Goal: Information Seeking & Learning: Learn about a topic

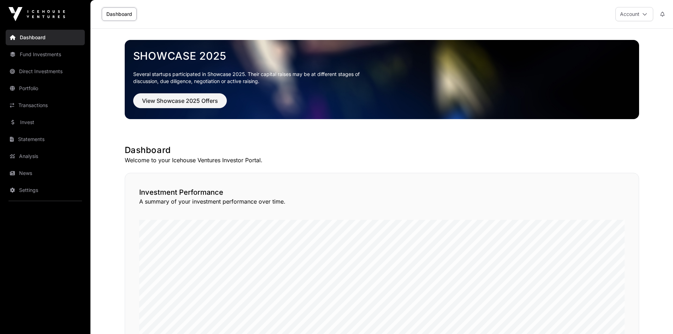
click at [32, 70] on link "Direct Investments" at bounding box center [45, 72] width 79 height 16
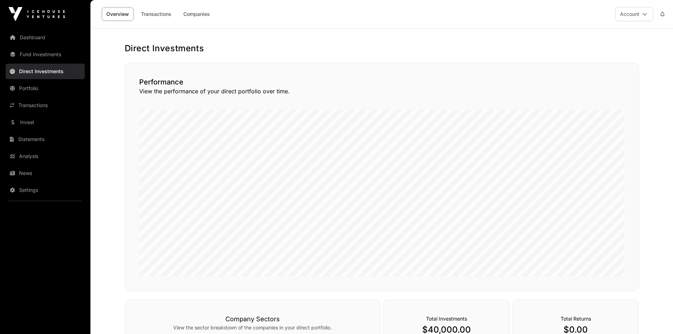
click at [194, 12] on link "Companies" at bounding box center [197, 13] width 36 height 13
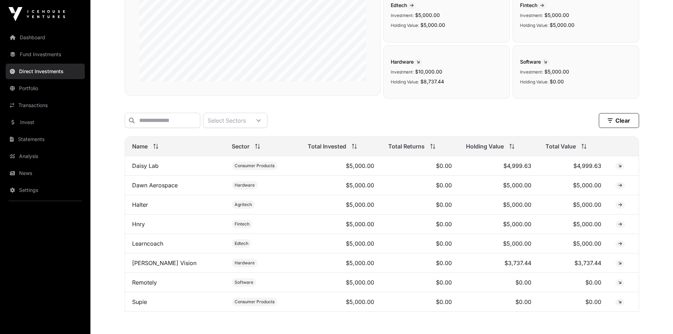
scroll to position [141, 0]
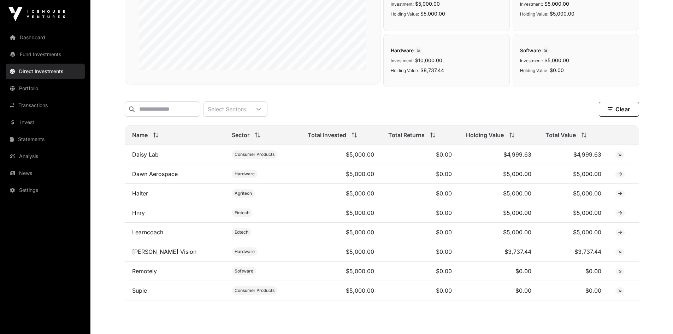
click at [148, 255] on link "[PERSON_NAME] Vision" at bounding box center [164, 251] width 64 height 7
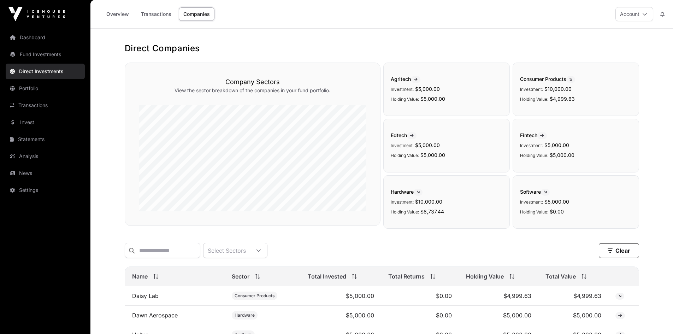
click at [156, 14] on link "Transactions" at bounding box center [156, 13] width 40 height 13
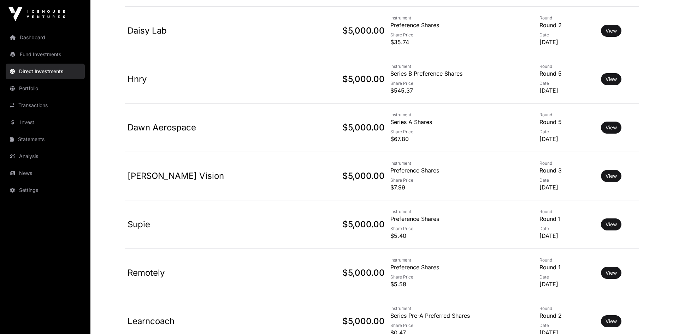
scroll to position [698, 0]
